Goal: Information Seeking & Learning: Learn about a topic

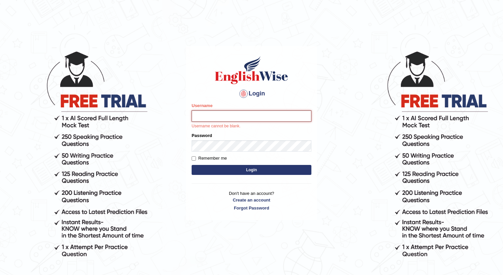
type input "chifum"
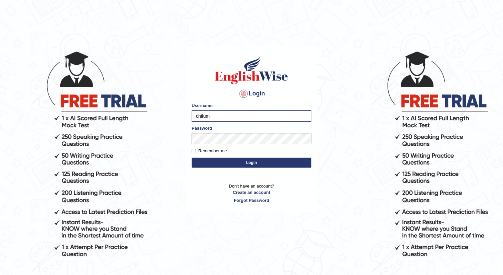
click at [249, 160] on button "Login" at bounding box center [251, 163] width 120 height 10
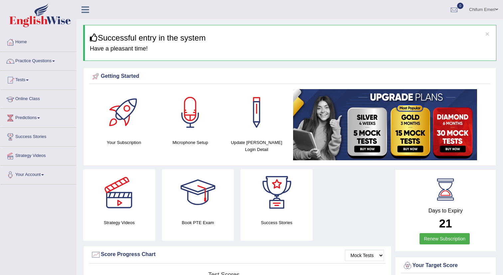
click at [37, 99] on link "Online Class" at bounding box center [38, 98] width 76 height 17
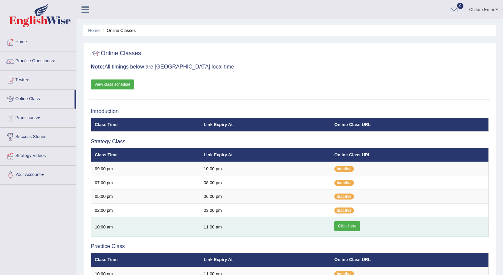
click at [343, 225] on link "Click Here" at bounding box center [347, 226] width 26 height 10
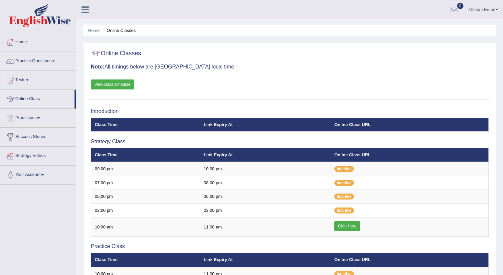
click at [29, 78] on link "Tests" at bounding box center [38, 79] width 76 height 17
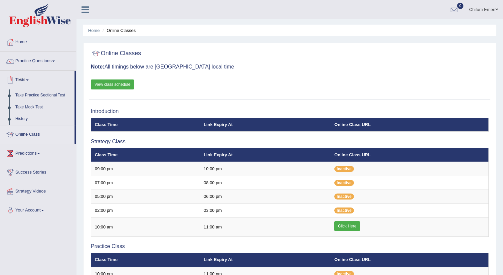
click at [27, 84] on link "Tests" at bounding box center [37, 79] width 74 height 17
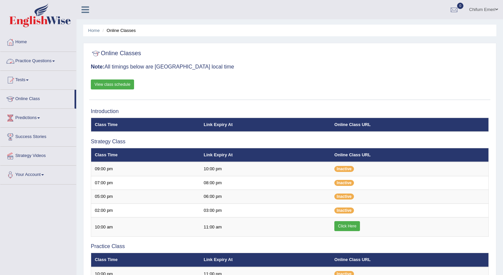
click at [51, 65] on link "Practice Questions" at bounding box center [38, 60] width 76 height 17
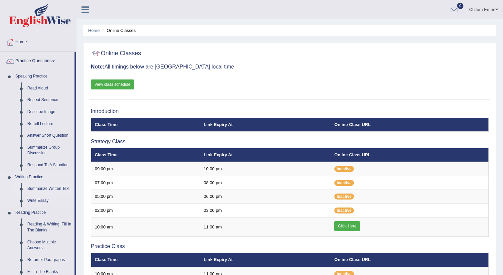
click at [51, 189] on link "Summarize Written Text" at bounding box center [49, 189] width 50 height 12
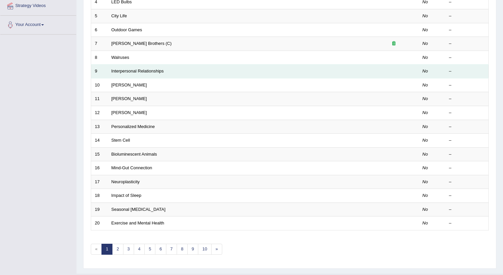
scroll to position [157, 0]
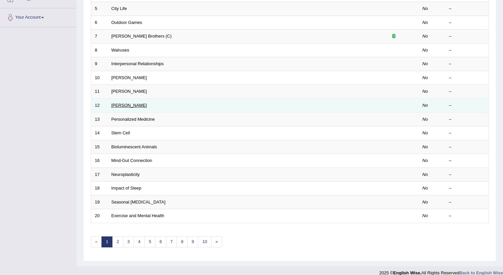
click at [132, 106] on link "[PERSON_NAME]" at bounding box center [129, 105] width 36 height 5
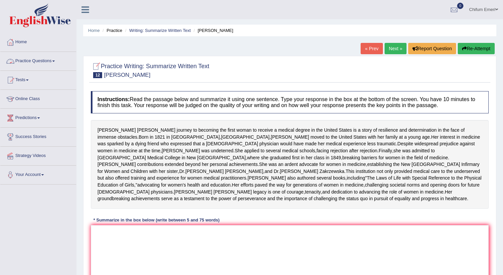
click at [56, 61] on link "Practice Questions" at bounding box center [38, 60] width 76 height 17
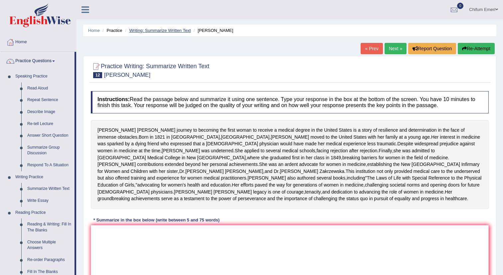
click at [147, 30] on link "Writing: Summarize Written Text" at bounding box center [159, 30] width 61 height 5
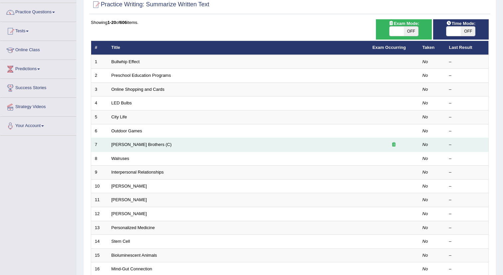
scroll to position [52, 0]
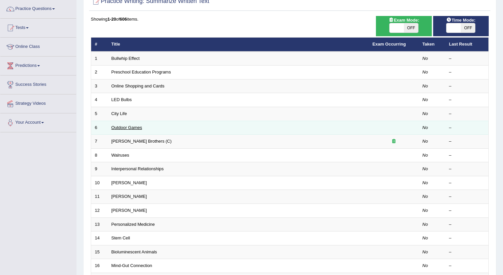
click at [131, 128] on link "Outdoor Games" at bounding box center [126, 127] width 31 height 5
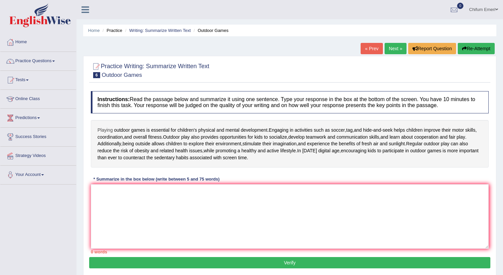
click at [97, 129] on span "Playing" at bounding box center [104, 130] width 15 height 7
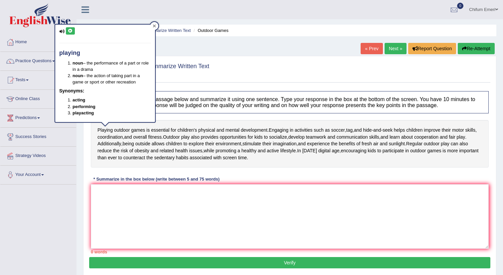
click at [153, 24] on icon at bounding box center [154, 25] width 3 height 3
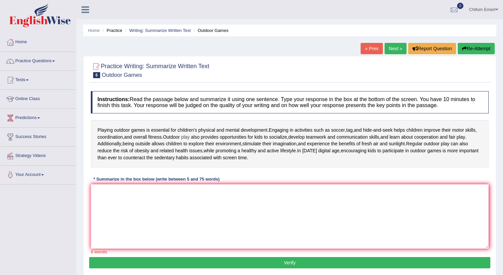
drag, startPoint x: 278, startPoint y: 157, endPoint x: 201, endPoint y: 137, distance: 79.7
click at [201, 137] on div "Playing outdoor games is essential for children's physical and mental developme…" at bounding box center [290, 144] width 398 height 48
click at [21, 79] on link "Tests" at bounding box center [38, 79] width 76 height 17
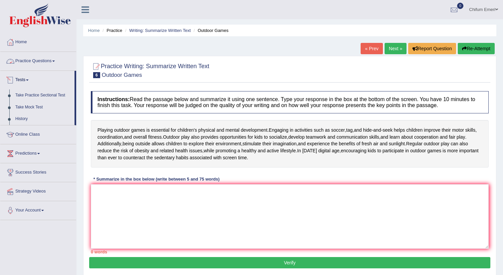
click at [53, 61] on link "Practice Questions" at bounding box center [38, 60] width 76 height 17
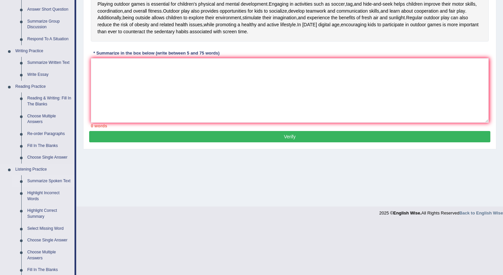
scroll to position [125, 0]
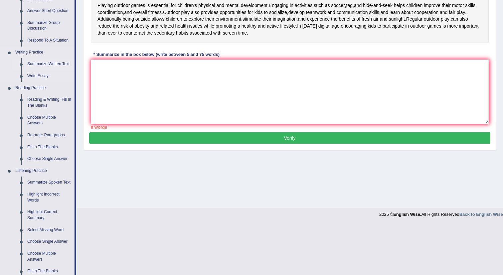
click at [48, 63] on link "Summarize Written Text" at bounding box center [49, 64] width 50 height 12
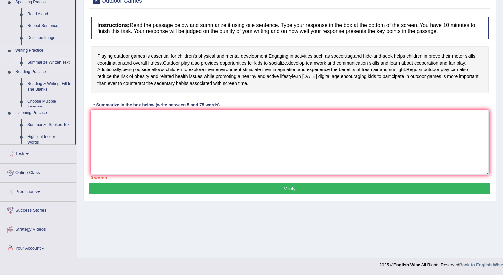
scroll to position [74, 0]
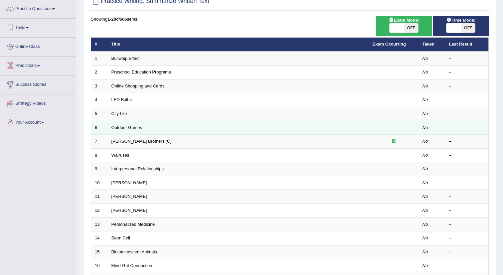
scroll to position [54, 0]
